Goal: Feedback & Contribution: Submit feedback/report problem

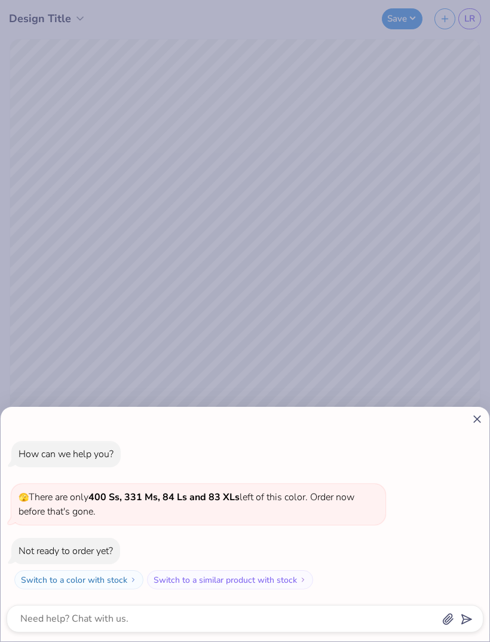
click at [476, 416] on icon at bounding box center [477, 419] width 13 height 13
type textarea "x"
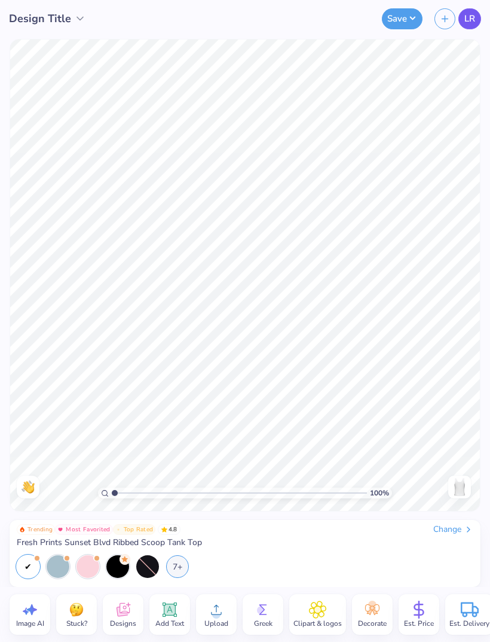
click at [474, 20] on span "LR" at bounding box center [470, 19] width 11 height 14
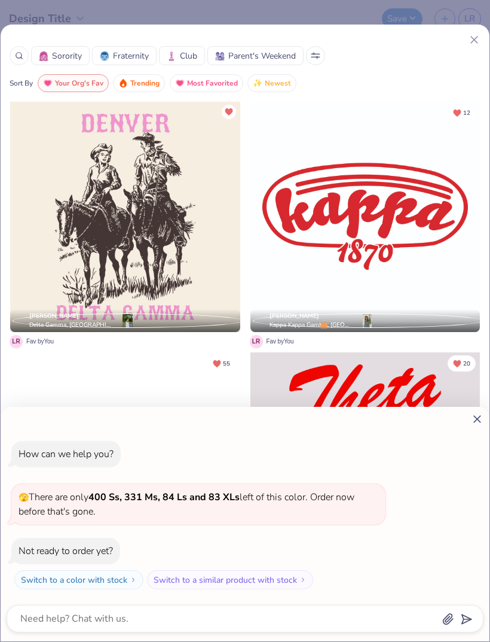
click at [477, 414] on icon at bounding box center [477, 419] width 13 height 13
type textarea "x"
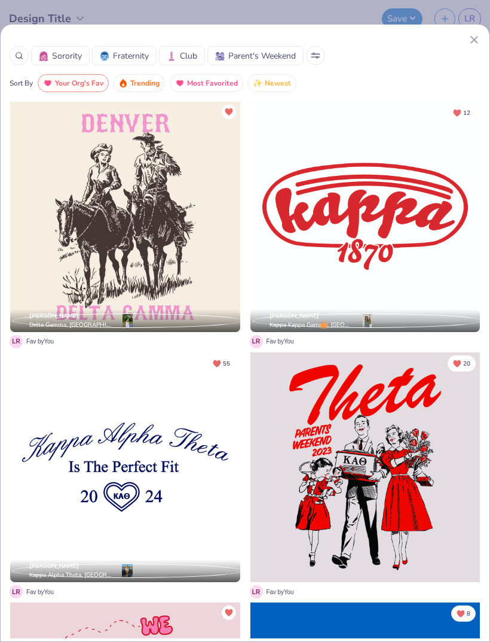
click at [473, 44] on icon at bounding box center [474, 39] width 13 height 13
click at [473, 38] on div "100 % Need help? Chat with us. Back" at bounding box center [245, 275] width 490 height 476
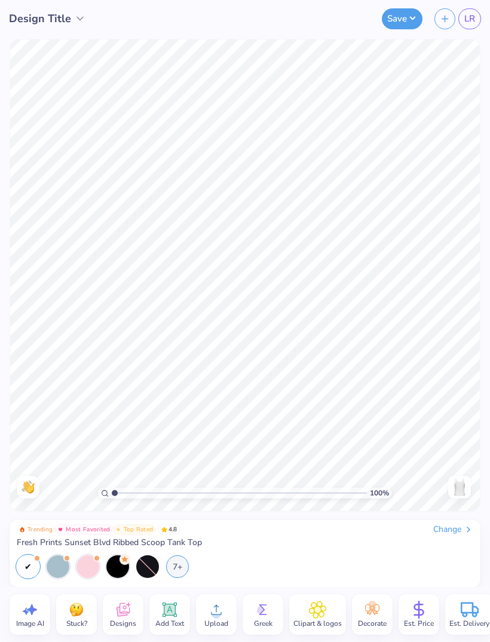
click at [80, 609] on img at bounding box center [77, 610] width 18 height 18
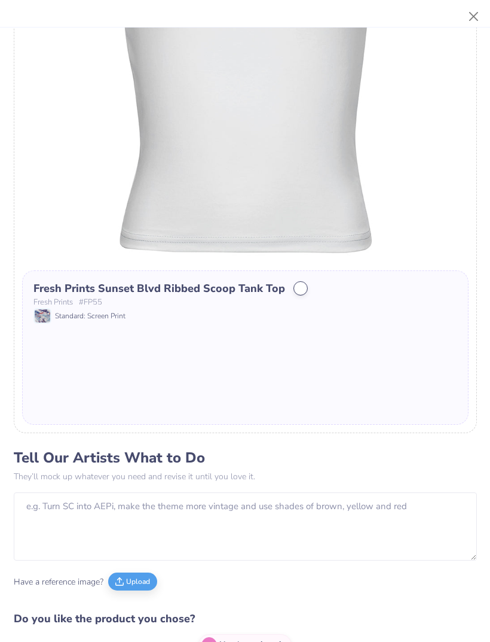
scroll to position [305, 0]
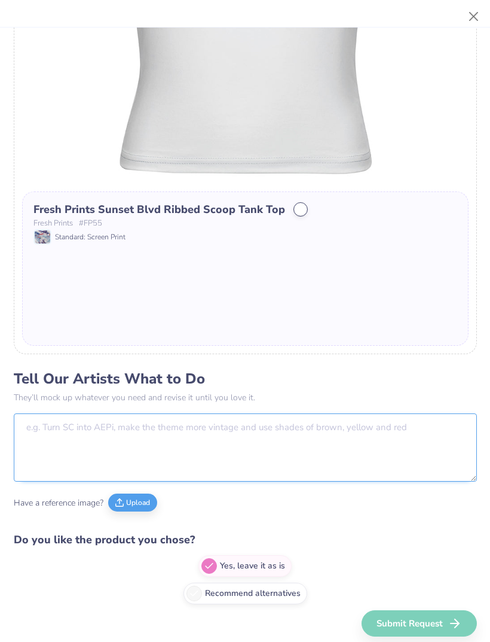
click at [207, 433] on textarea at bounding box center [246, 447] width 464 height 68
click at [253, 436] on textarea at bounding box center [246, 447] width 464 height 68
click at [305, 448] on textarea at bounding box center [246, 447] width 464 height 68
click at [305, 447] on textarea at bounding box center [246, 447] width 464 height 68
click at [328, 443] on textarea at bounding box center [246, 447] width 464 height 68
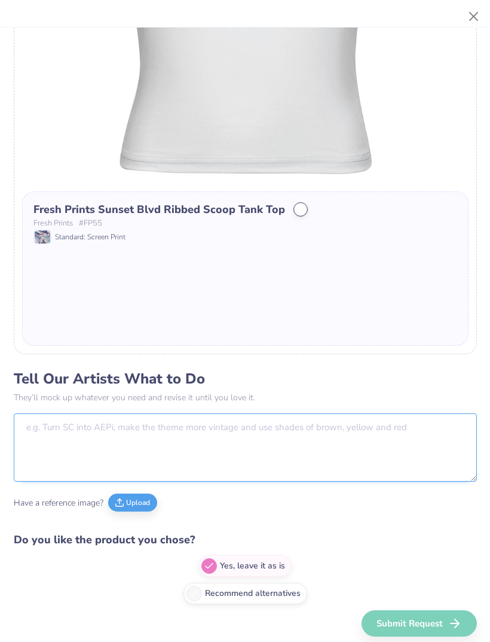
click at [345, 446] on textarea at bounding box center [246, 447] width 464 height 68
click at [345, 449] on textarea at bounding box center [246, 447] width 464 height 68
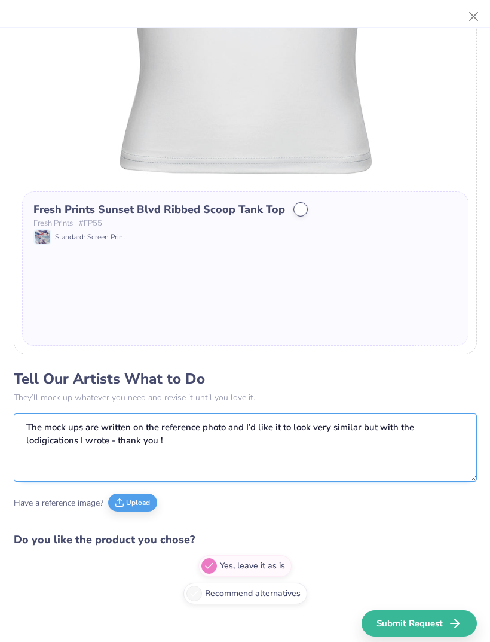
click at [69, 441] on textarea "The mock ups are written on the reference photo and I’d like it to look very si…" at bounding box center [246, 447] width 464 height 68
click at [281, 465] on textarea "The mock ups are written on the reference photo and I’d like it to look very si…" at bounding box center [246, 447] width 464 height 68
type textarea "The mock ups are written on the reference photo and I’d like it to look very si…"
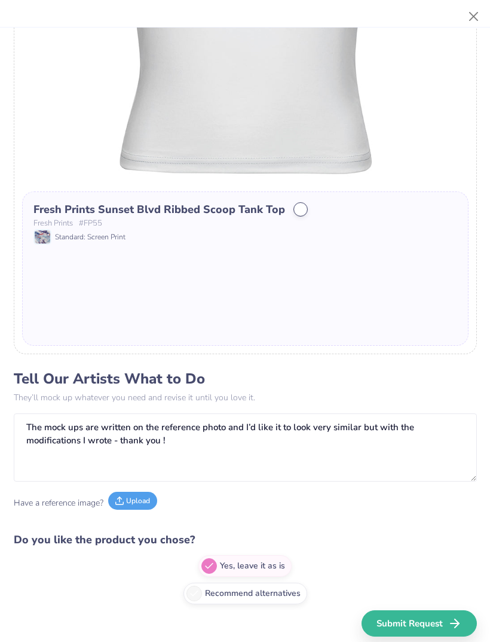
click at [145, 502] on button "Upload" at bounding box center [132, 501] width 49 height 18
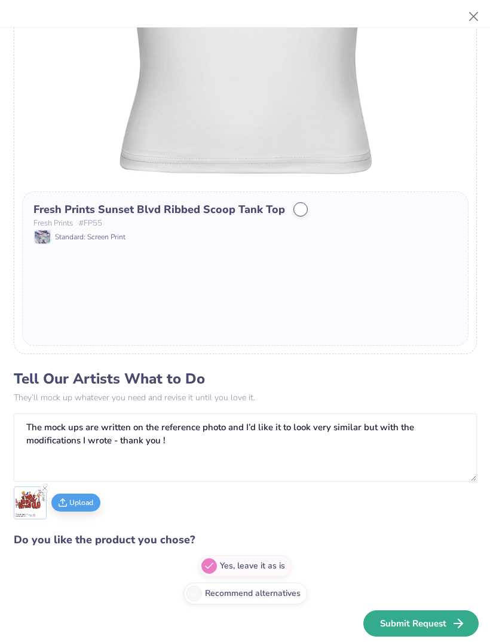
click at [444, 620] on button "Submit Request" at bounding box center [421, 623] width 115 height 26
